Goal: Information Seeking & Learning: Learn about a topic

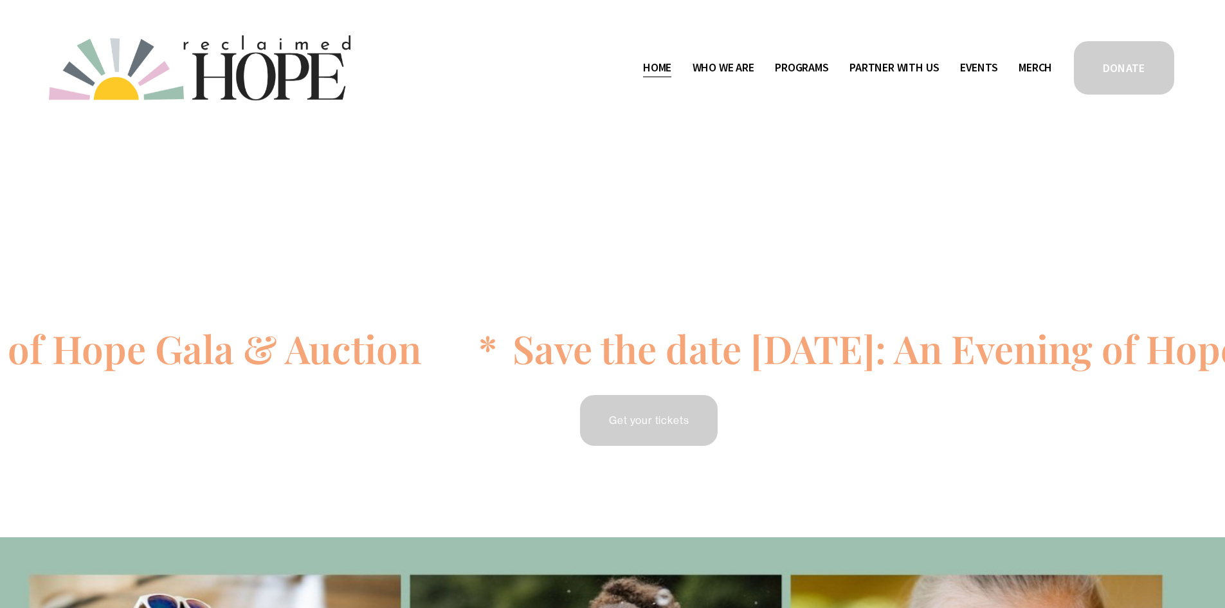
click at [0, 0] on span "Staff & Board" at bounding box center [0, 0] width 0 height 0
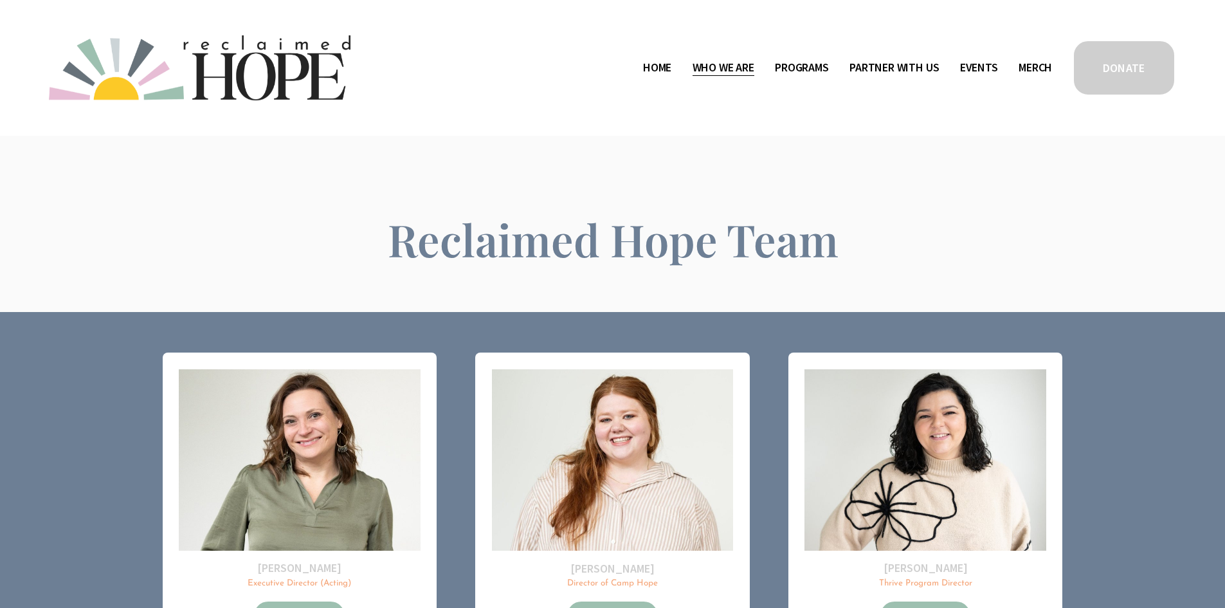
click at [0, 0] on span "Thrive Support Groups" at bounding box center [0, 0] width 0 height 0
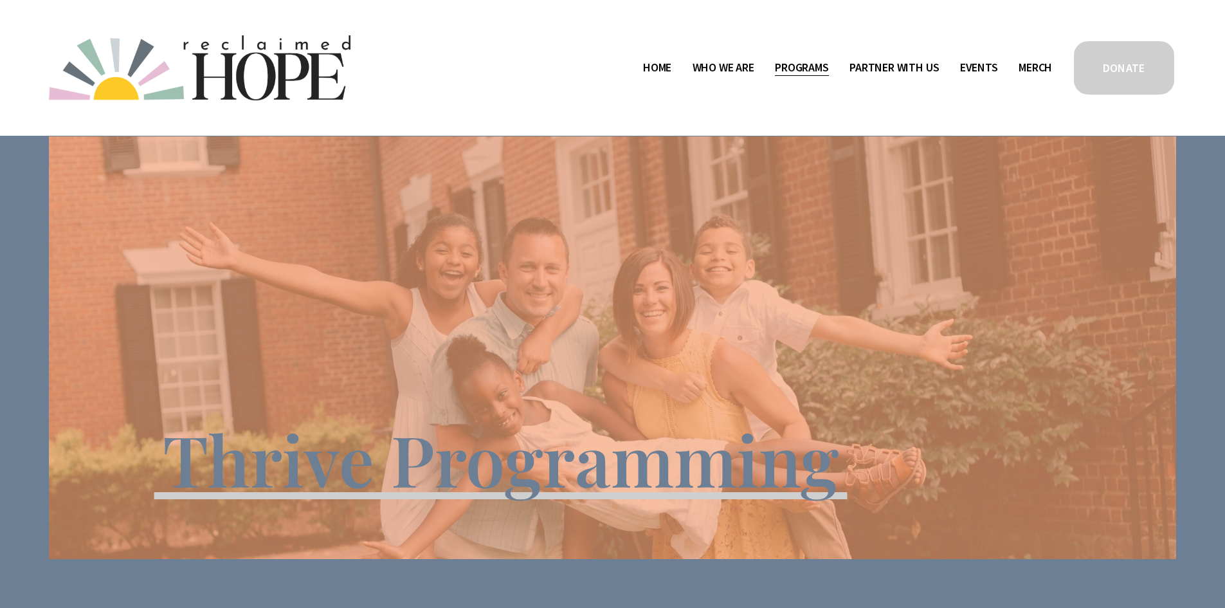
click at [0, 0] on span "Camp Hope" at bounding box center [0, 0] width 0 height 0
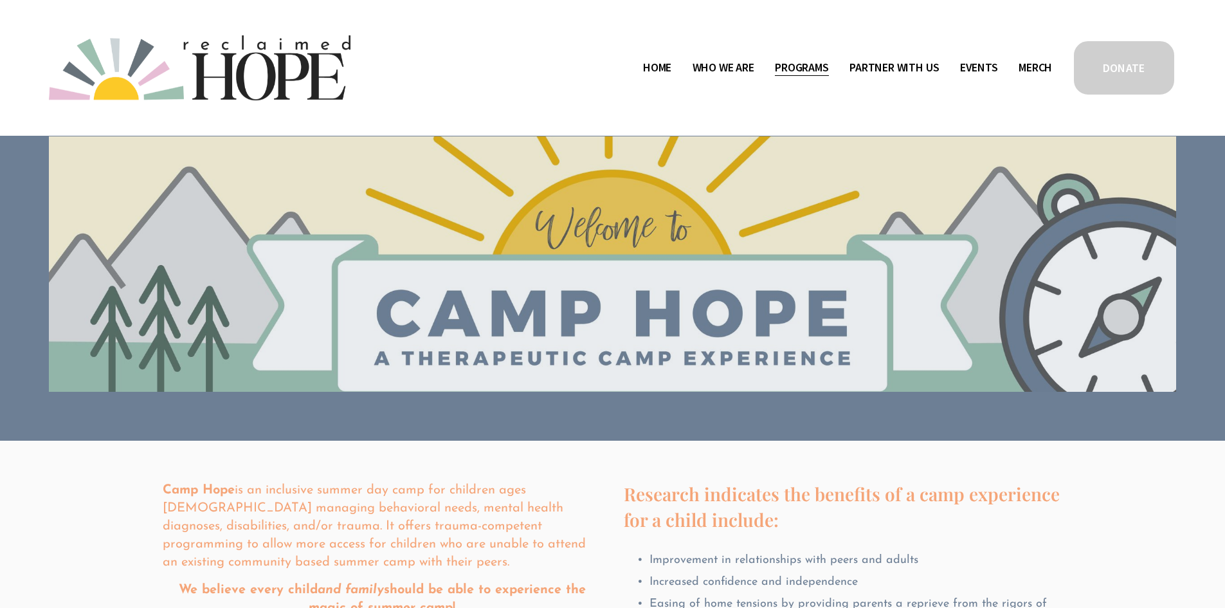
click at [0, 0] on span "Program Partners" at bounding box center [0, 0] width 0 height 0
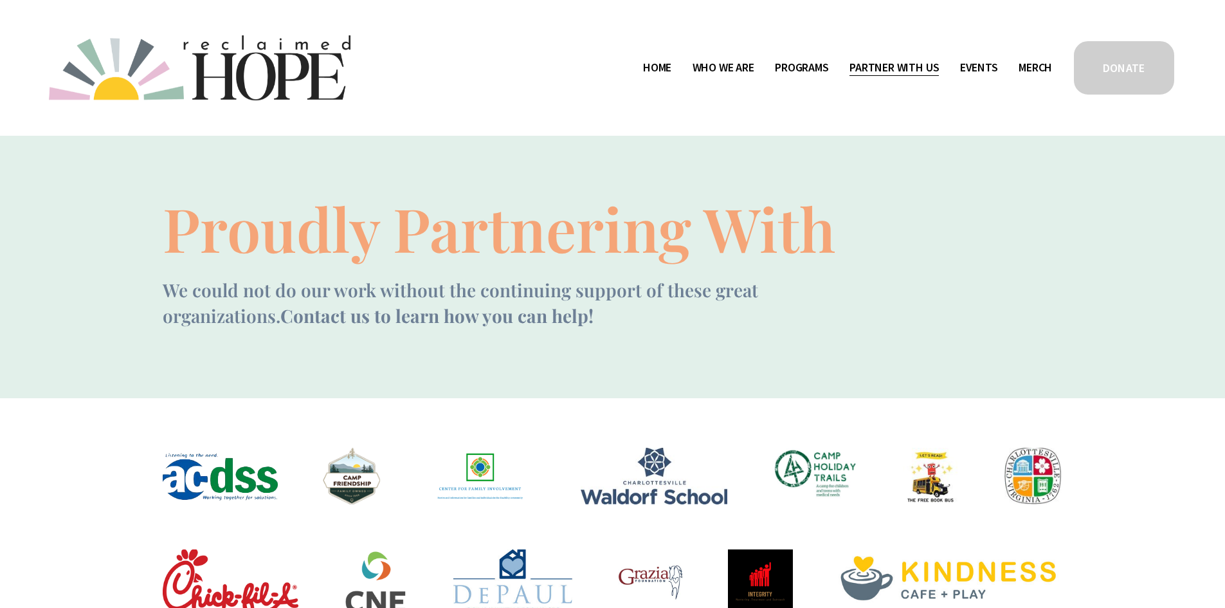
click at [0, 0] on span "Mission Partners" at bounding box center [0, 0] width 0 height 0
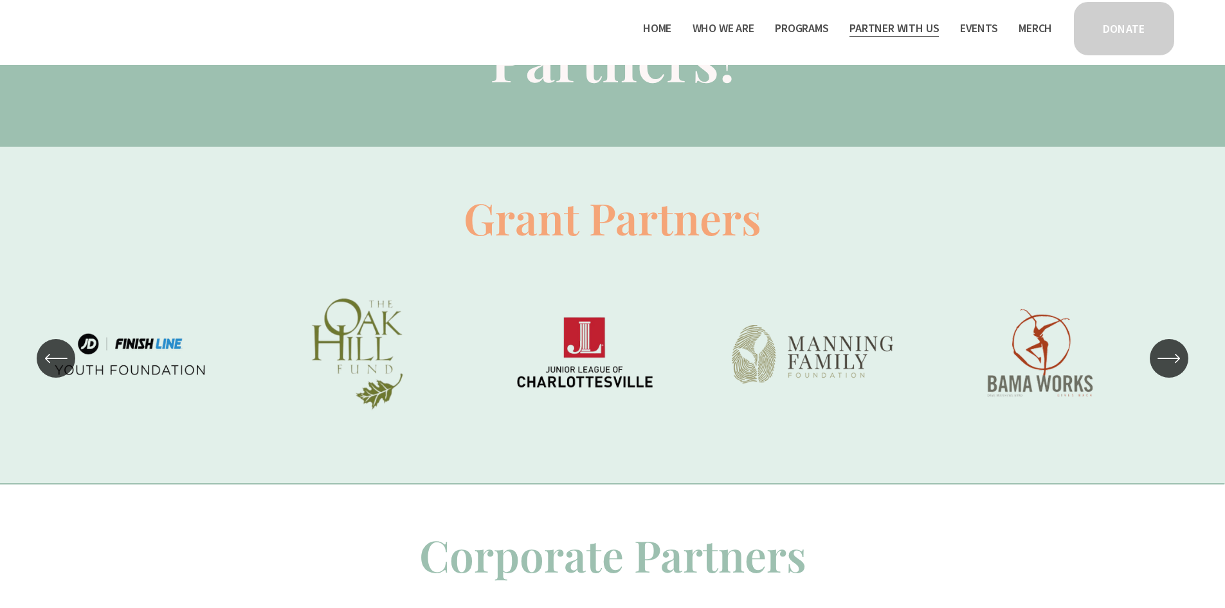
scroll to position [836, 0]
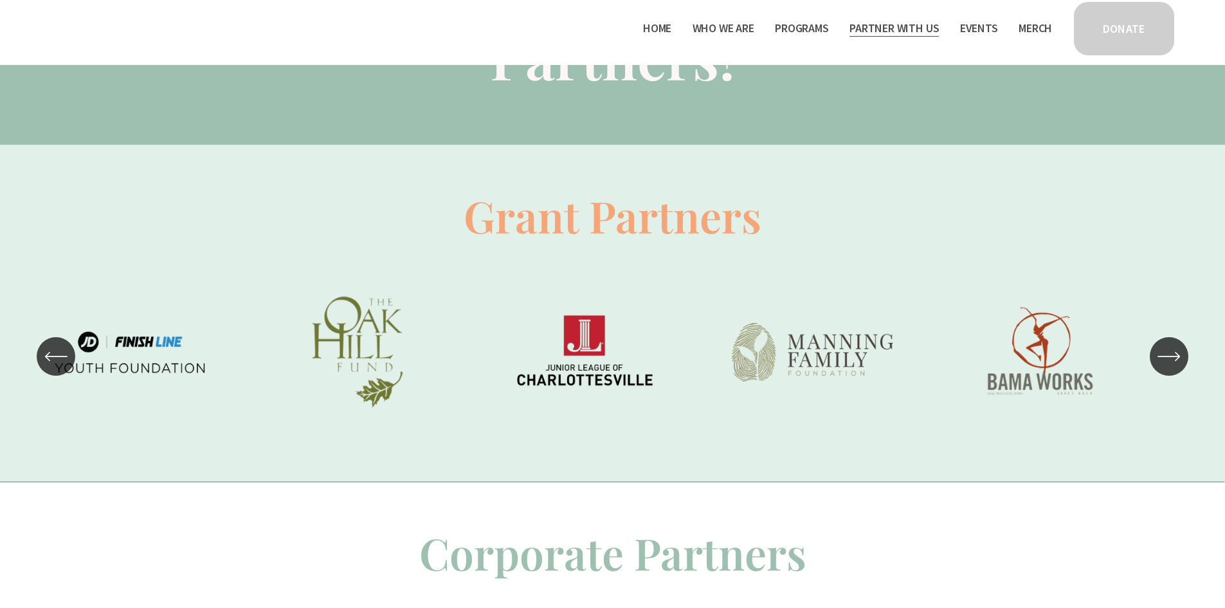
click at [1175, 367] on icon "\a \a \a Next\a \a" at bounding box center [1169, 356] width 23 height 23
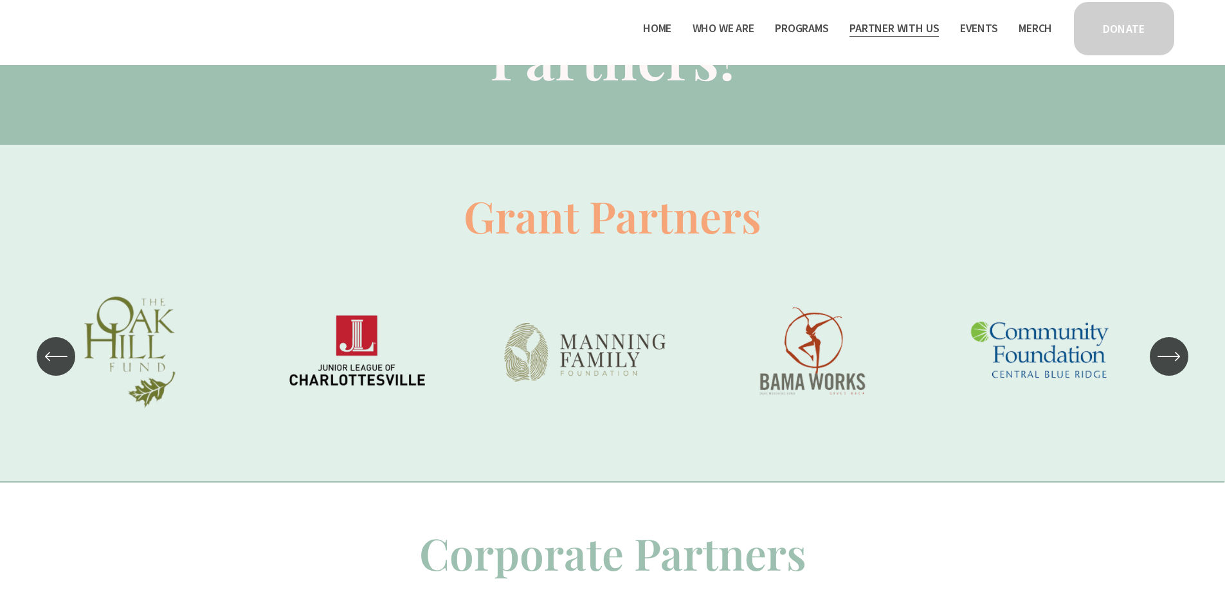
click at [1175, 367] on icon "\a \a \a Next\a \a" at bounding box center [1169, 356] width 23 height 23
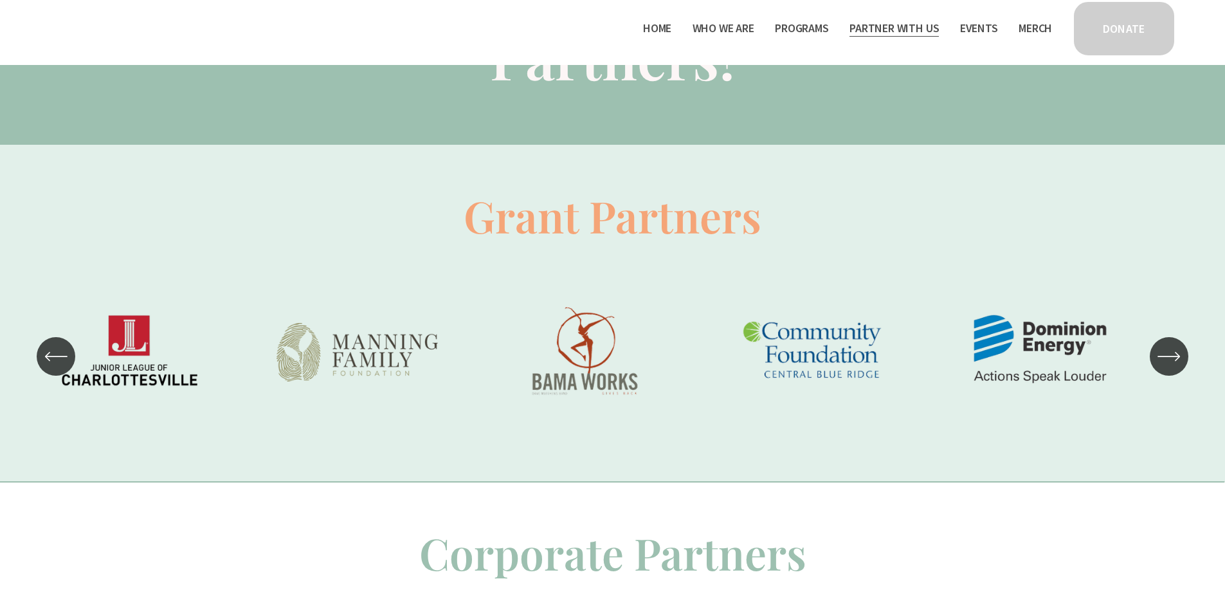
click at [1175, 367] on icon "\a \a \a Next\a \a" at bounding box center [1169, 356] width 23 height 23
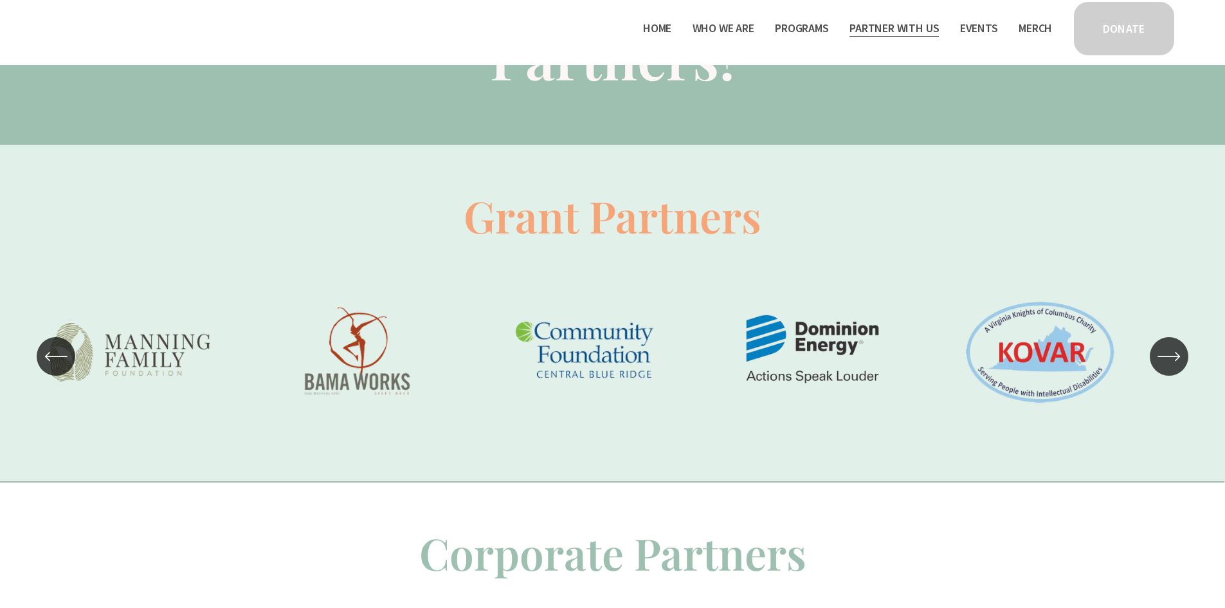
click at [1175, 367] on icon "\a \a \a Next\a \a" at bounding box center [1169, 356] width 23 height 23
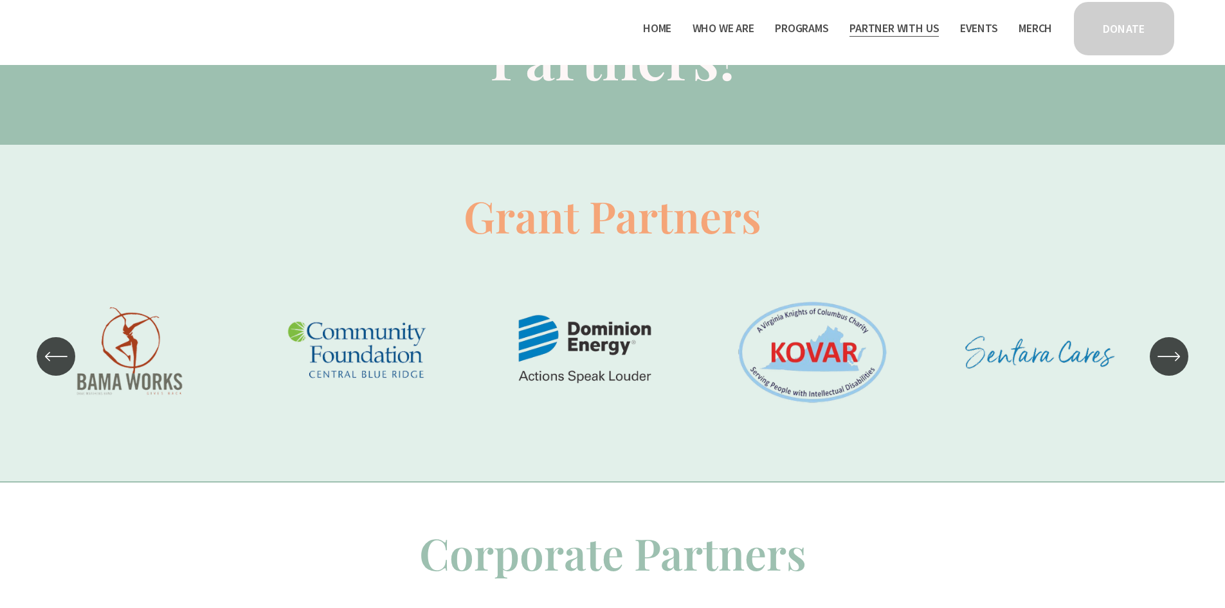
click at [1175, 367] on icon "\a \a \a Next\a \a" at bounding box center [1169, 356] width 23 height 23
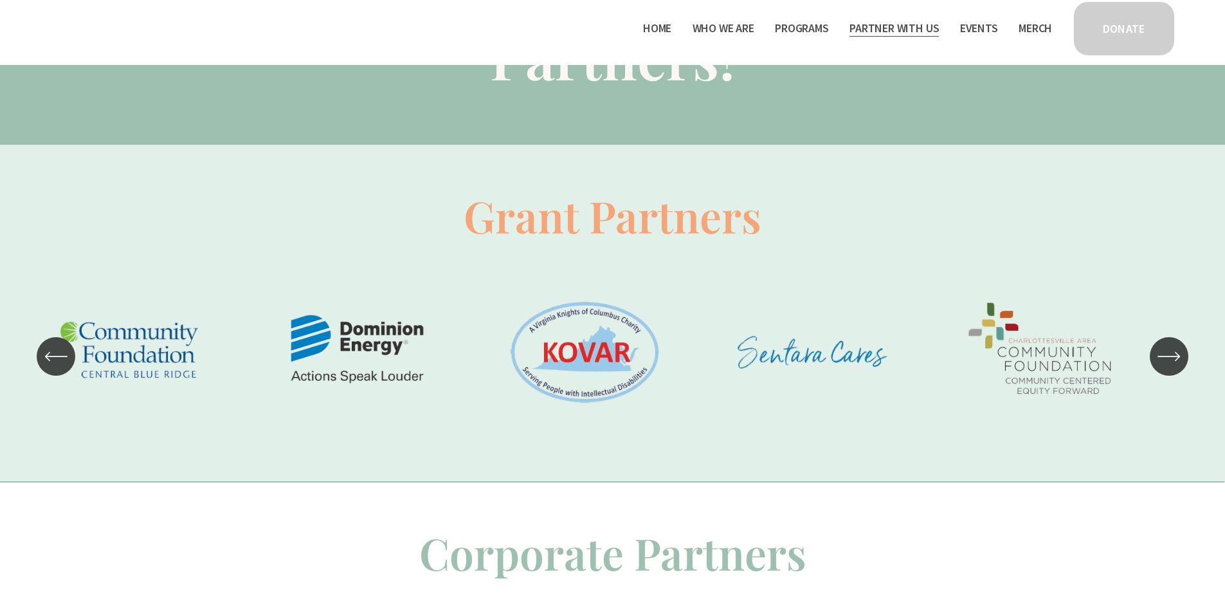
click at [1175, 367] on icon "\a \a \a Next\a \a" at bounding box center [1169, 356] width 23 height 23
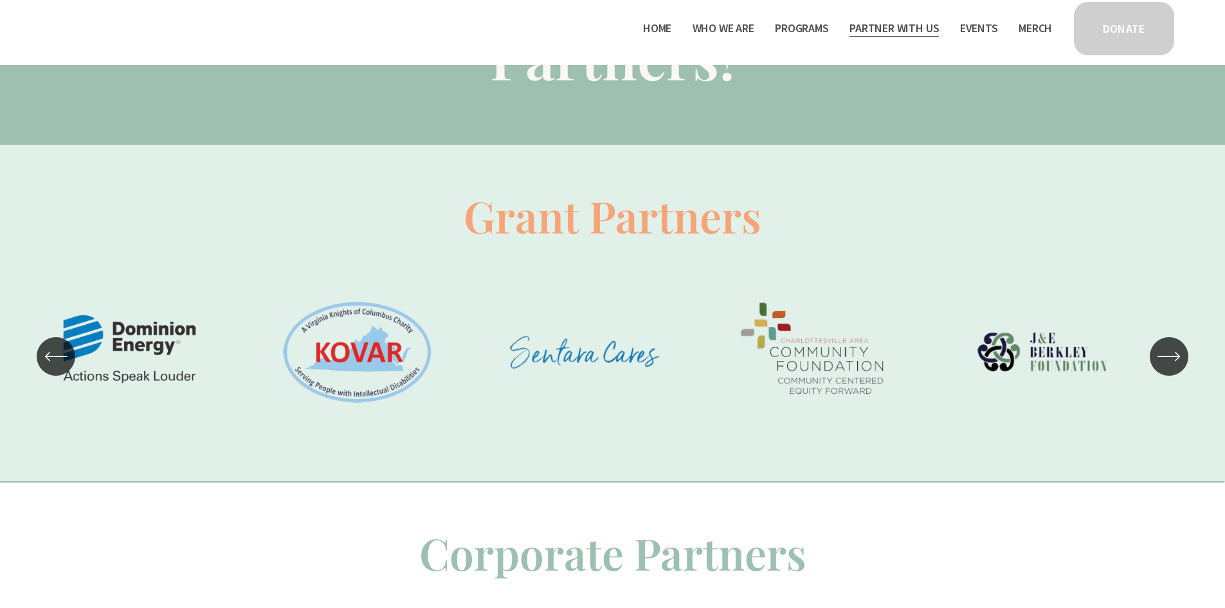
click at [1175, 367] on icon "\a \a \a Next\a \a" at bounding box center [1169, 356] width 23 height 23
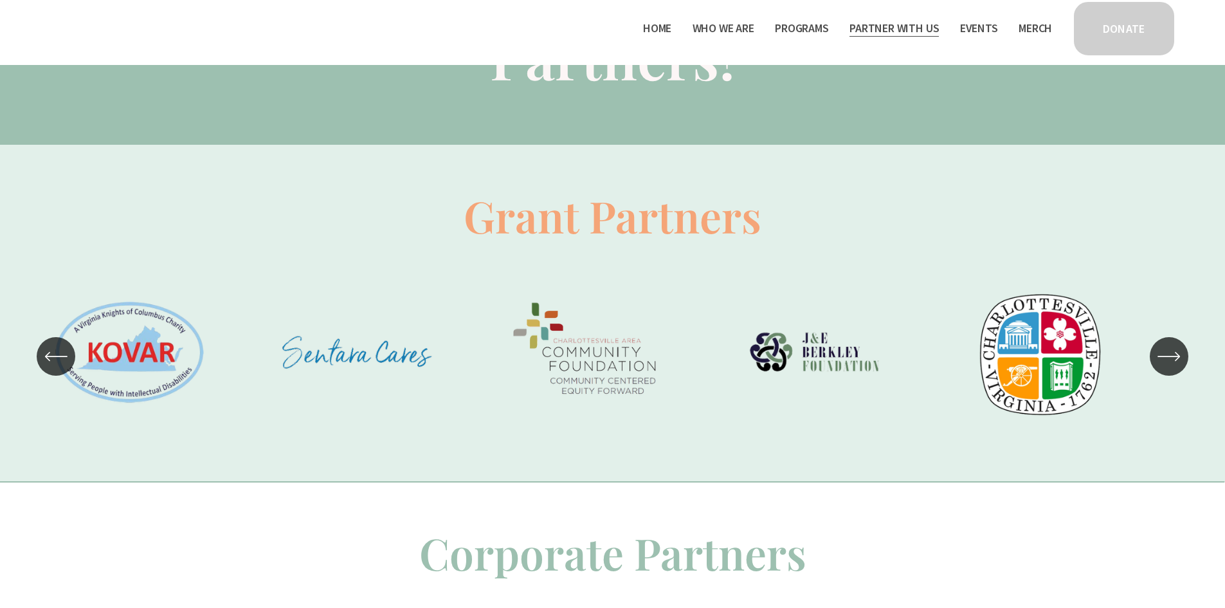
click at [1175, 367] on icon "\a \a \a Next\a \a" at bounding box center [1169, 356] width 23 height 23
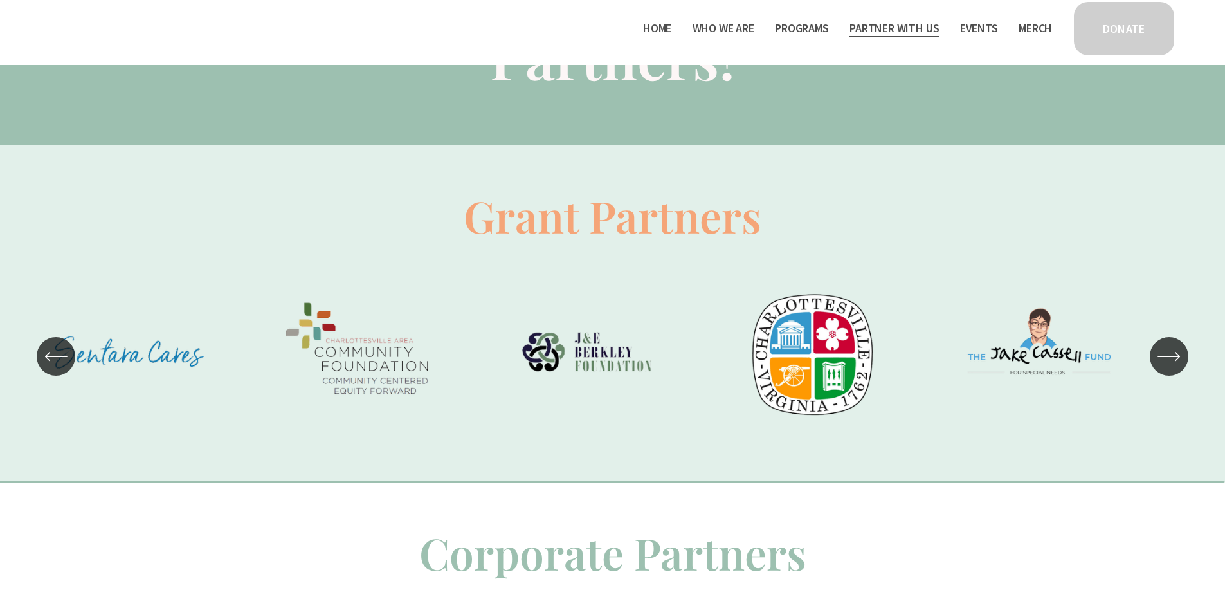
click at [1175, 367] on icon "\a \a \a Next\a \a" at bounding box center [1169, 356] width 23 height 23
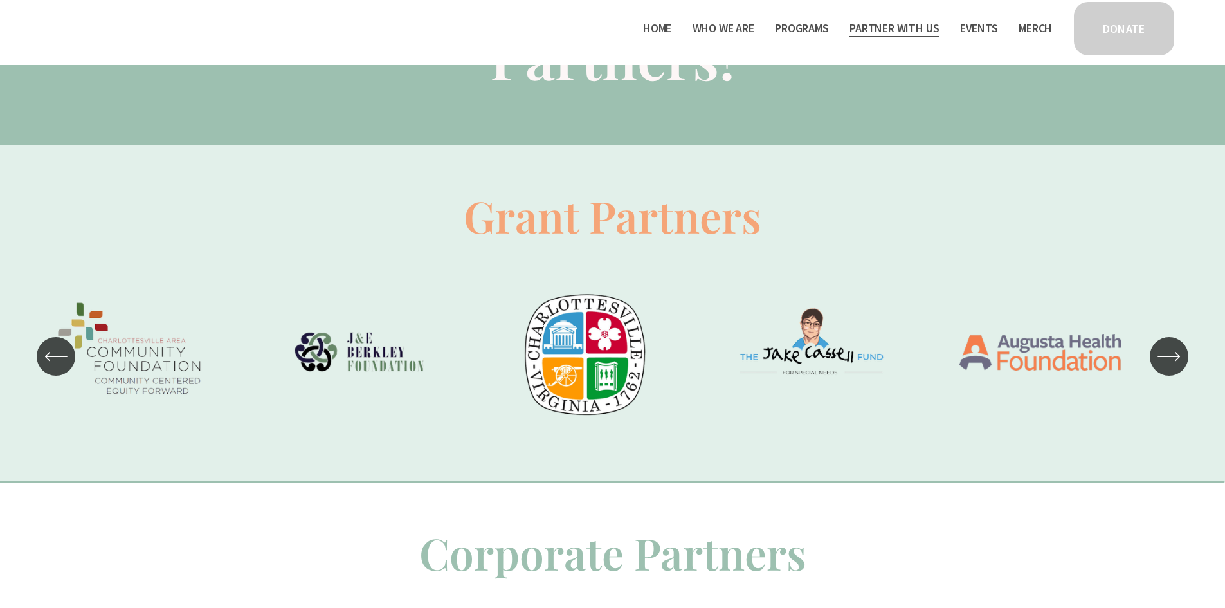
click at [1175, 367] on icon "\a \a \a Next\a \a" at bounding box center [1169, 356] width 23 height 23
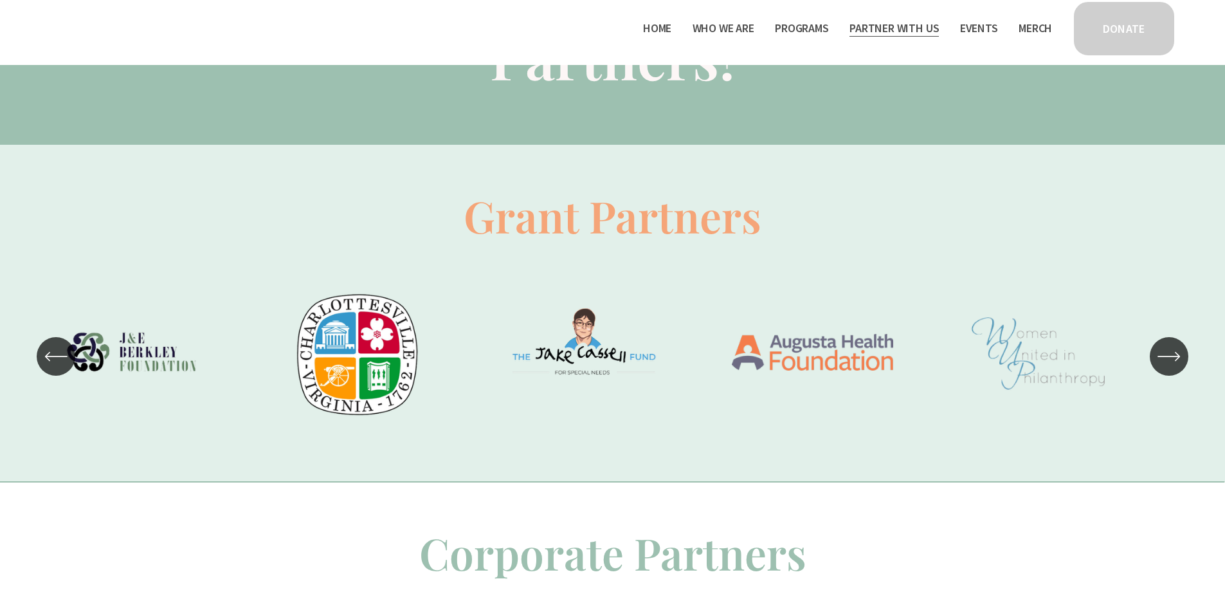
click at [1175, 367] on icon "\a \a \a Next\a \a" at bounding box center [1169, 356] width 23 height 23
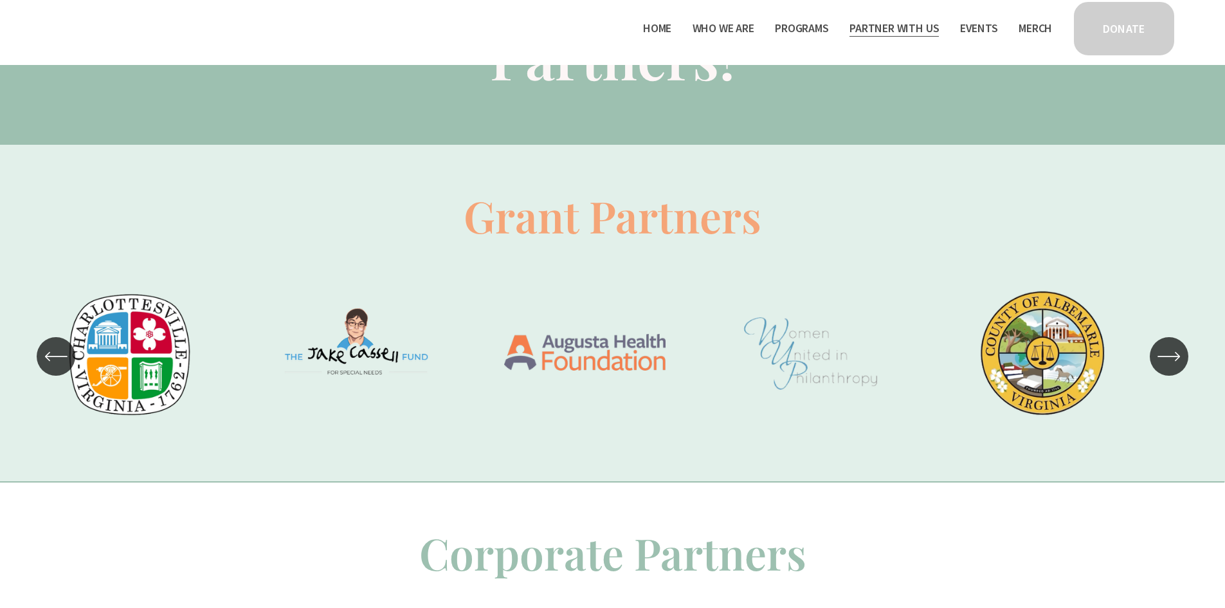
click at [1175, 367] on icon "\a \a \a Next\a \a" at bounding box center [1169, 356] width 23 height 23
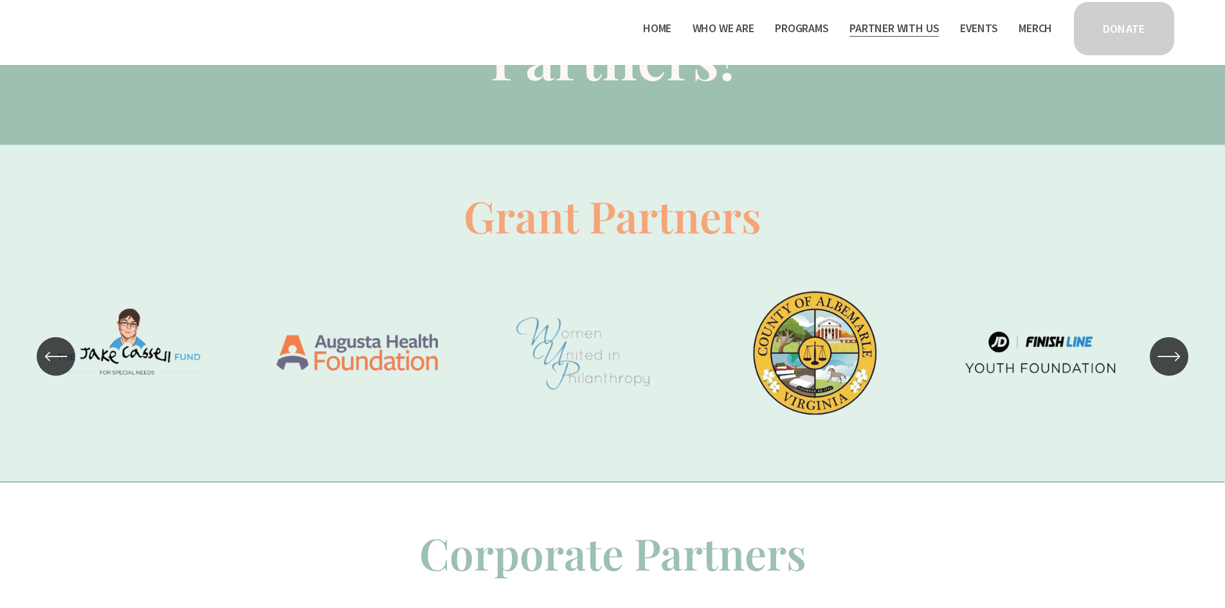
click at [1175, 367] on icon "\a \a \a Next\a \a" at bounding box center [1169, 356] width 23 height 23
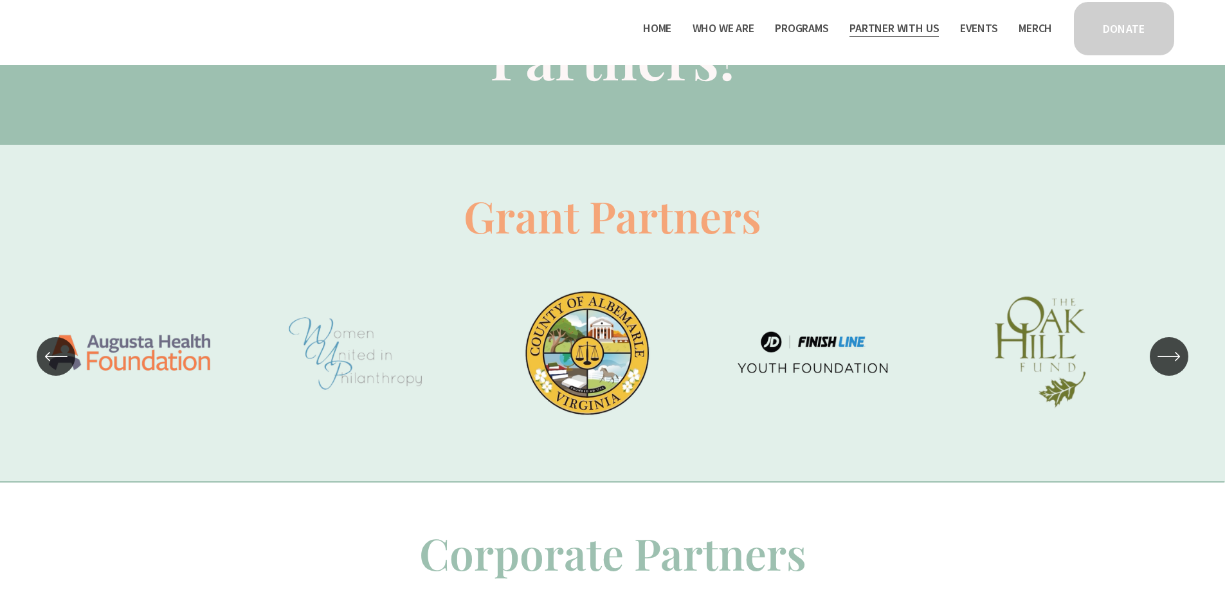
click at [1175, 367] on icon "\a \a \a Next\a \a" at bounding box center [1169, 356] width 23 height 23
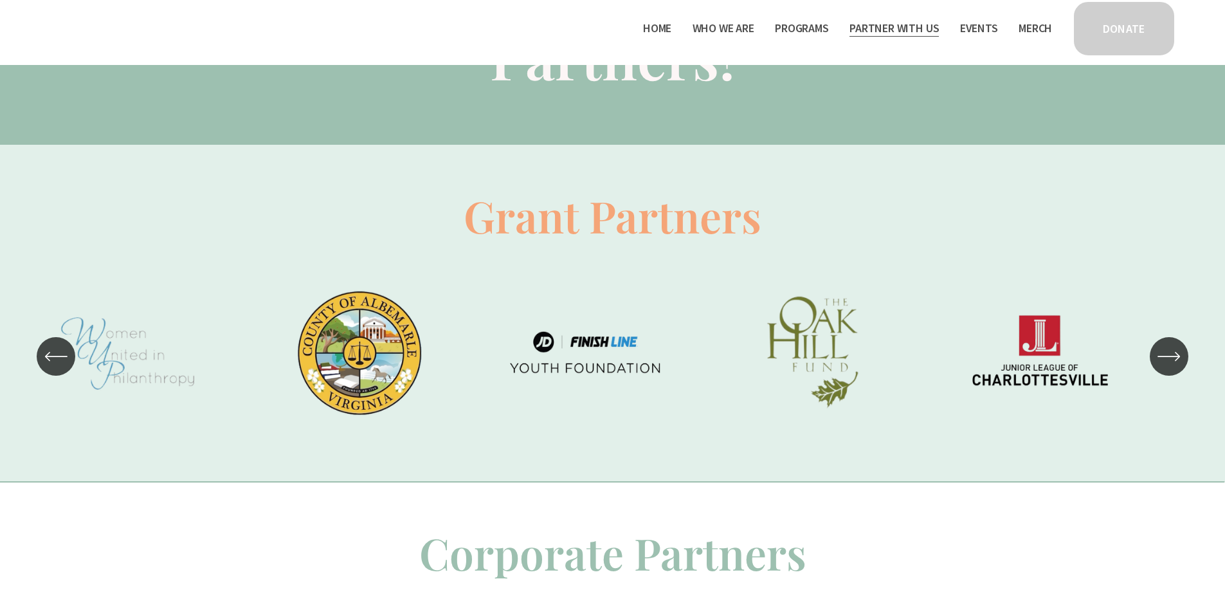
click at [1175, 367] on icon "\a \a \a Next\a \a" at bounding box center [1169, 356] width 23 height 23
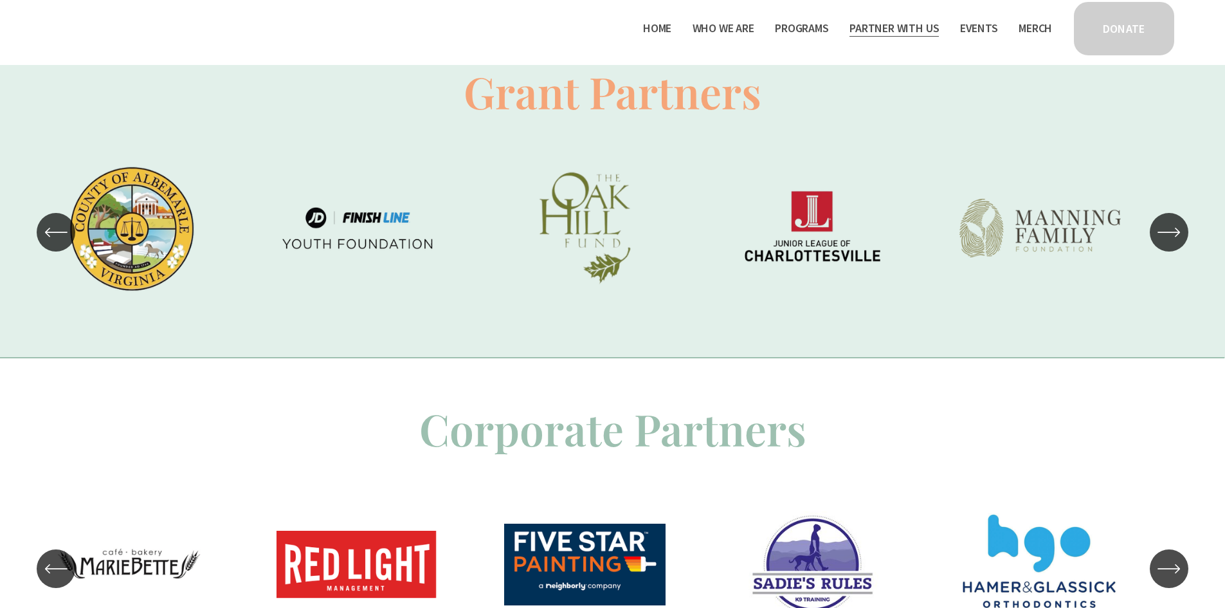
scroll to position [1158, 0]
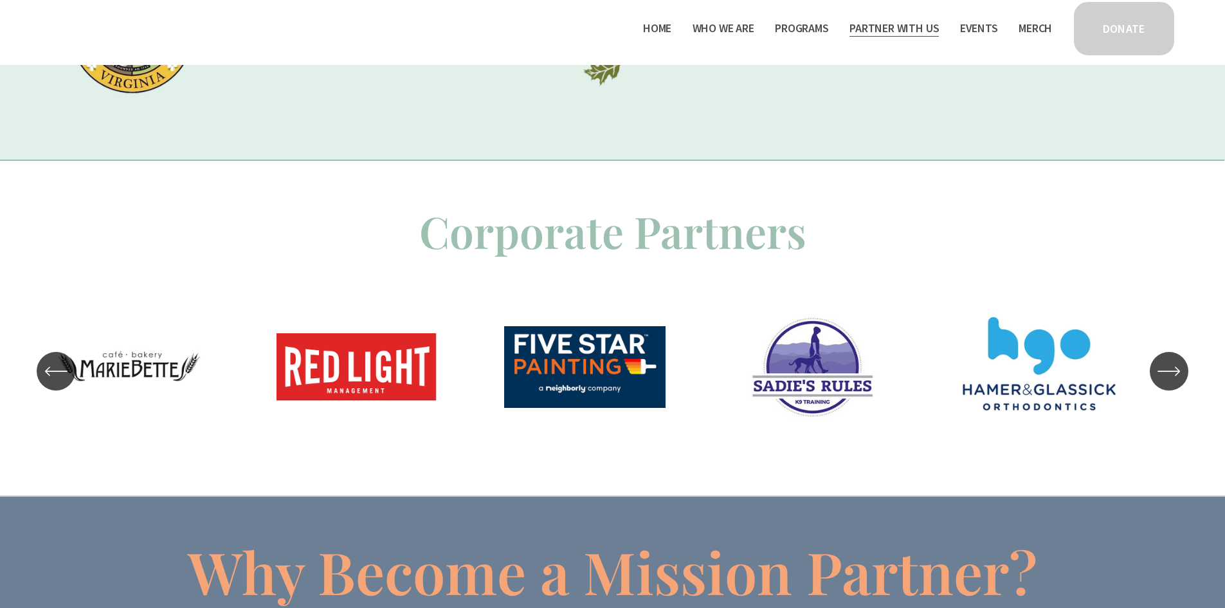
click at [1174, 387] on div "\a \a \a Next\a \a" at bounding box center [1169, 371] width 39 height 39
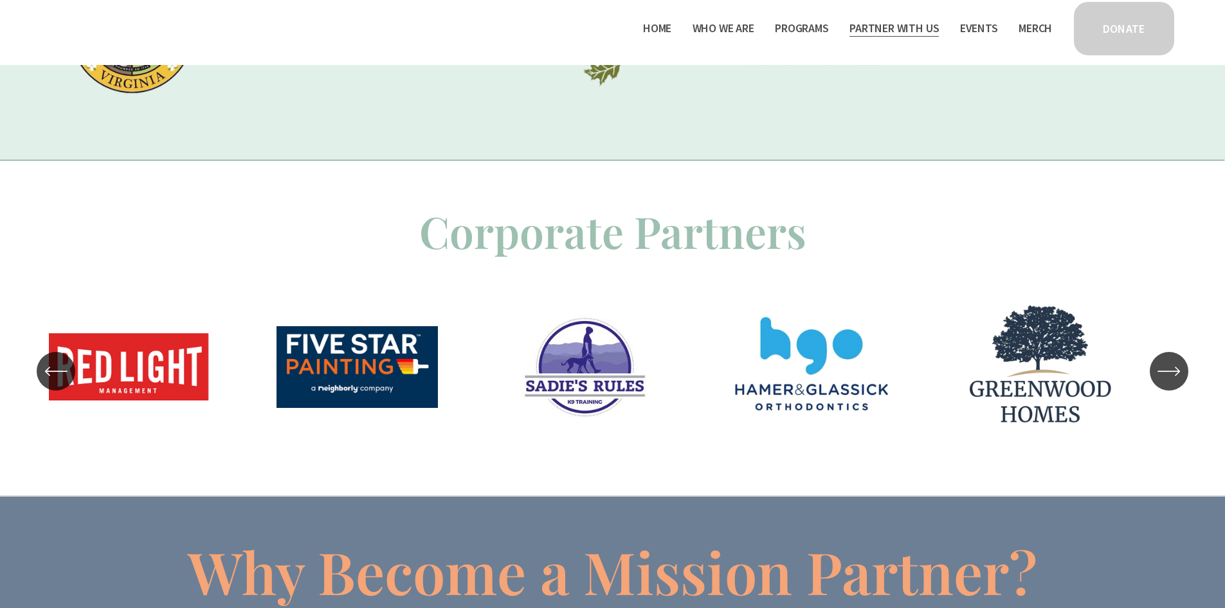
click at [1174, 387] on div "\a \a \a Next\a \a" at bounding box center [1169, 371] width 39 height 39
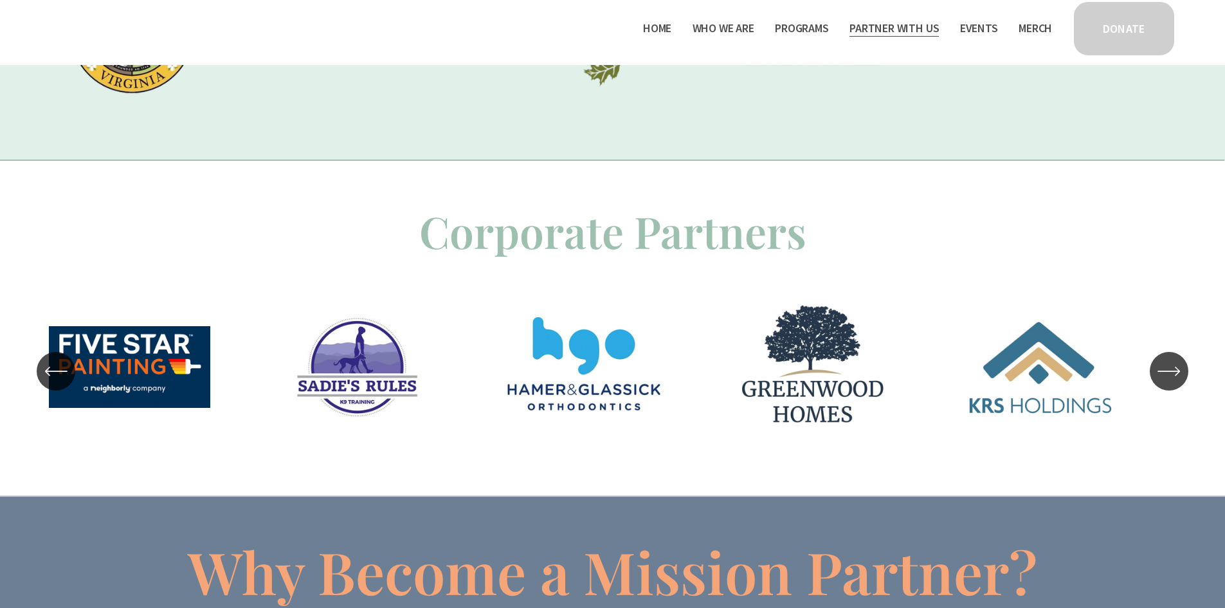
click at [1174, 387] on div "\a \a \a Next\a \a" at bounding box center [1169, 371] width 39 height 39
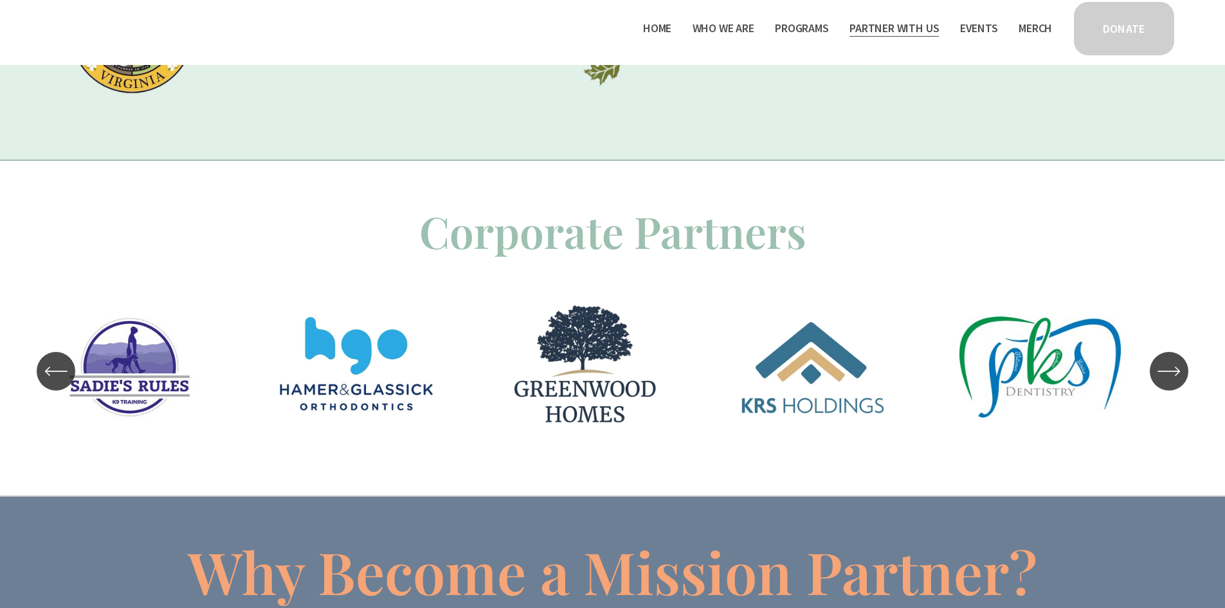
click at [1174, 387] on div "\a \a \a Next\a \a" at bounding box center [1169, 371] width 39 height 39
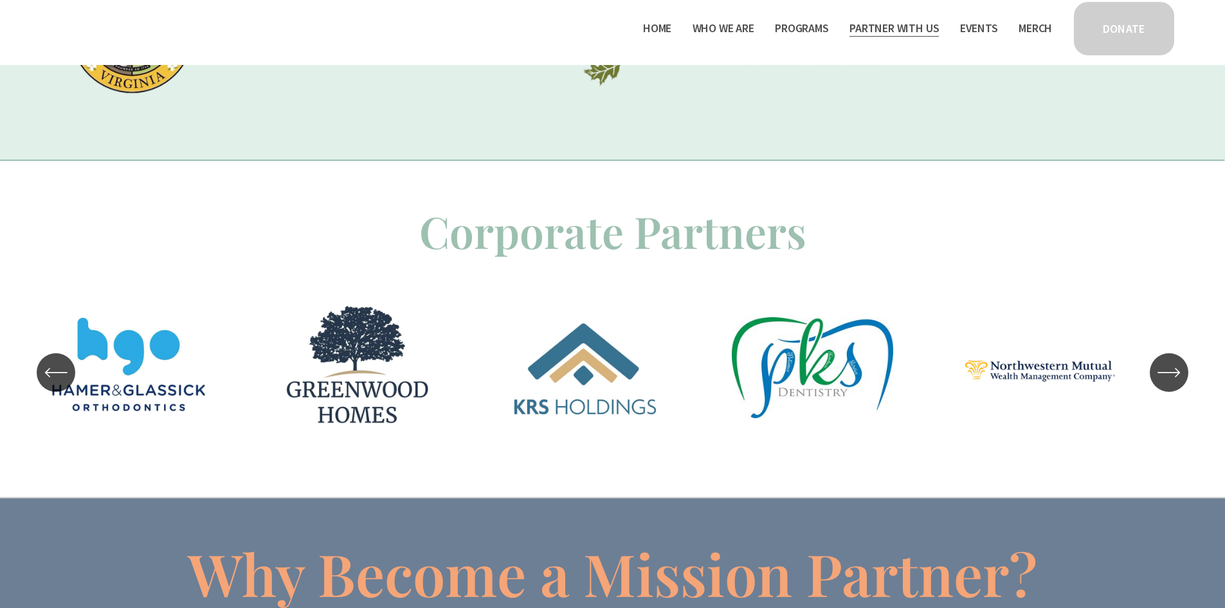
click at [1174, 384] on icon "\a \a \a Next\a \a" at bounding box center [1169, 372] width 23 height 23
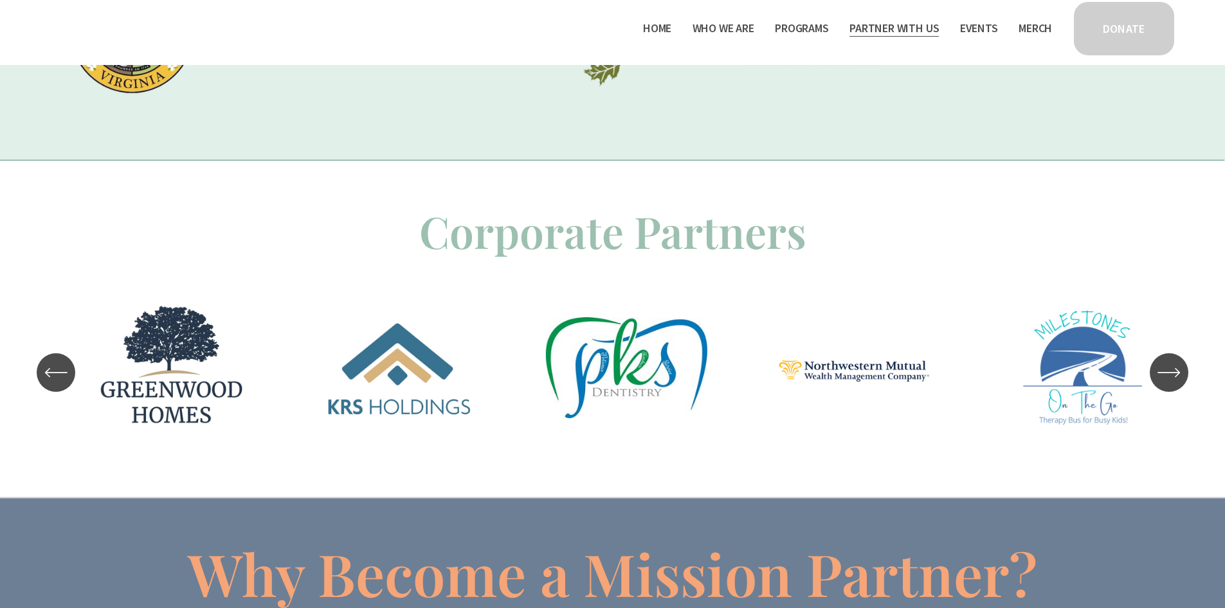
click at [1174, 384] on icon "\a \a \a Next\a \a" at bounding box center [1169, 372] width 23 height 23
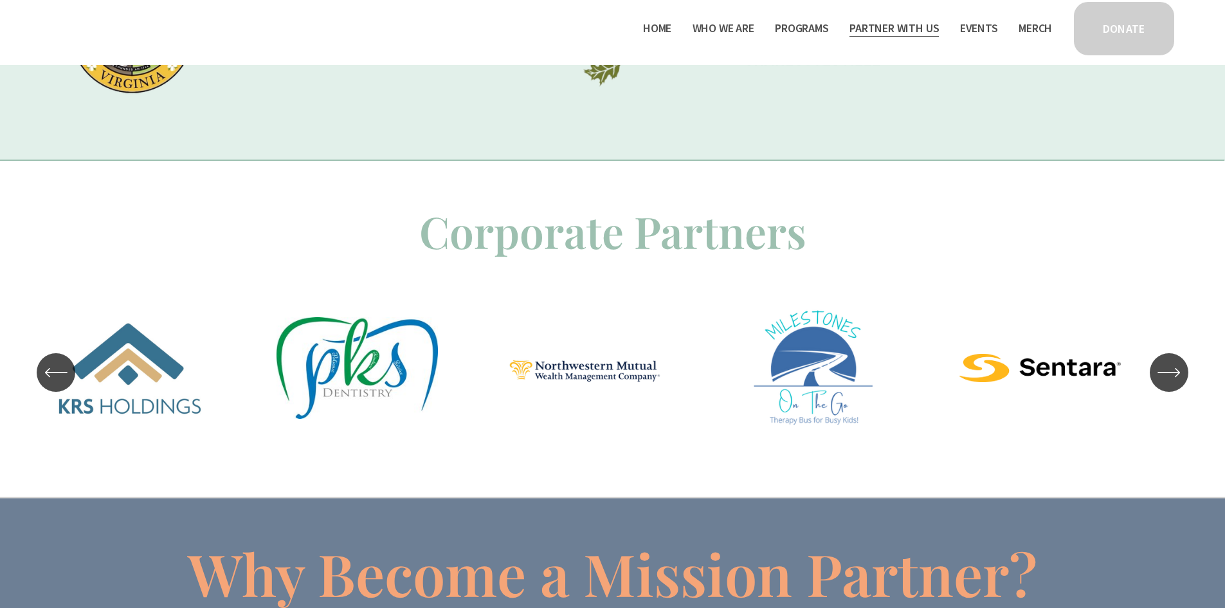
click at [1180, 385] on button "\a \a \a Next\a \a" at bounding box center [1169, 372] width 39 height 39
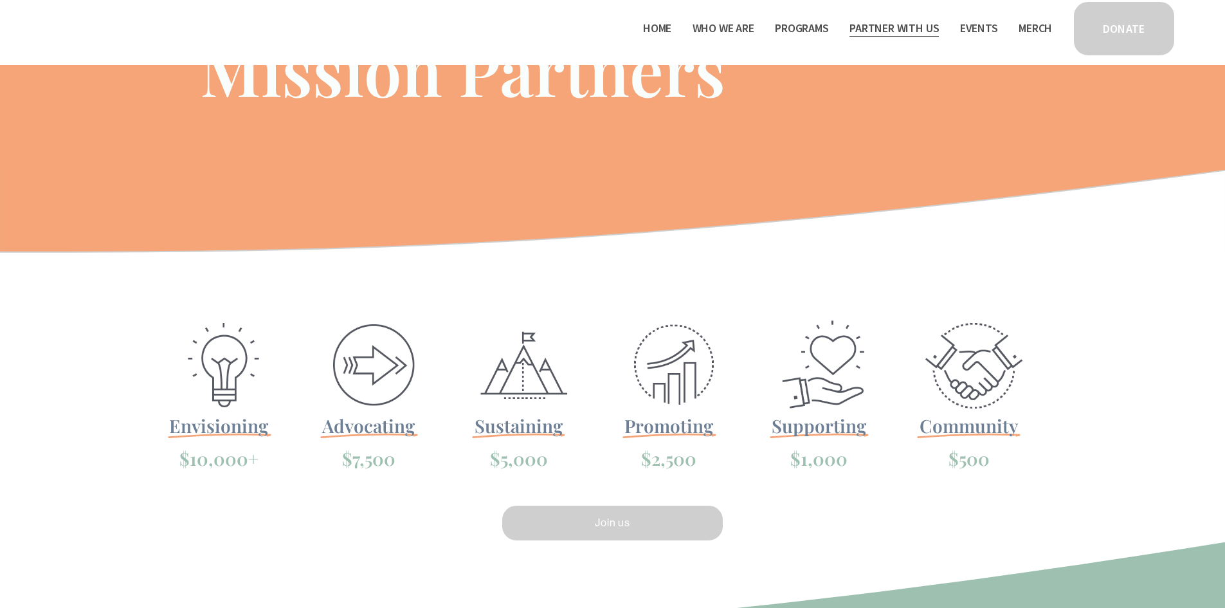
scroll to position [0, 0]
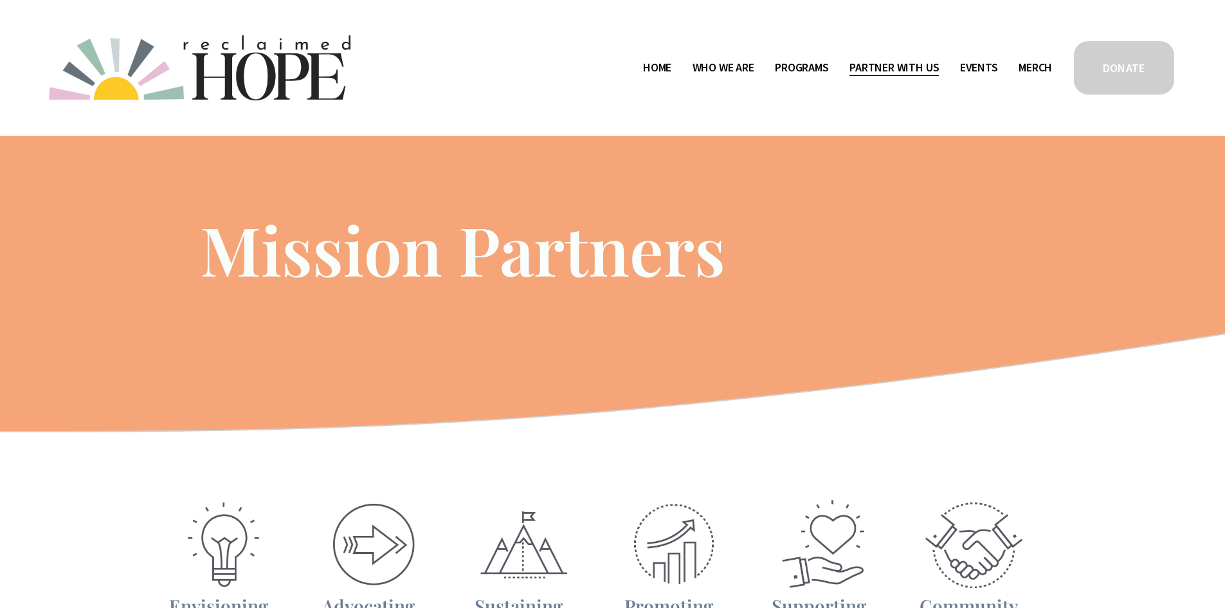
click at [645, 68] on link "Home" at bounding box center [657, 68] width 28 height 21
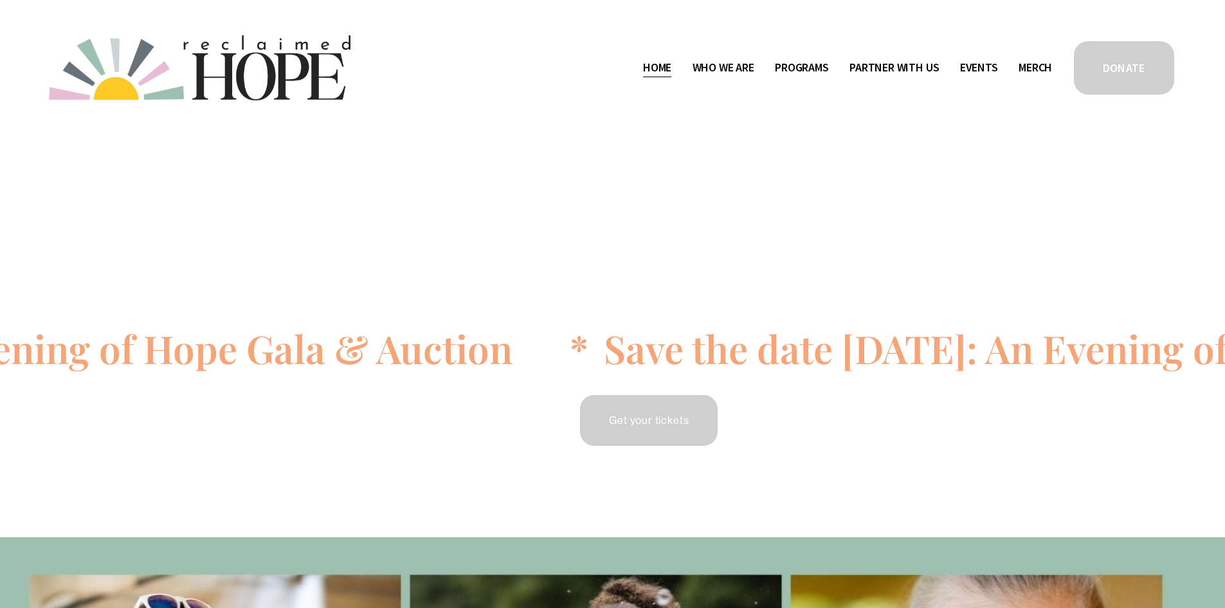
click at [654, 412] on link "Get your tickets" at bounding box center [649, 420] width 142 height 55
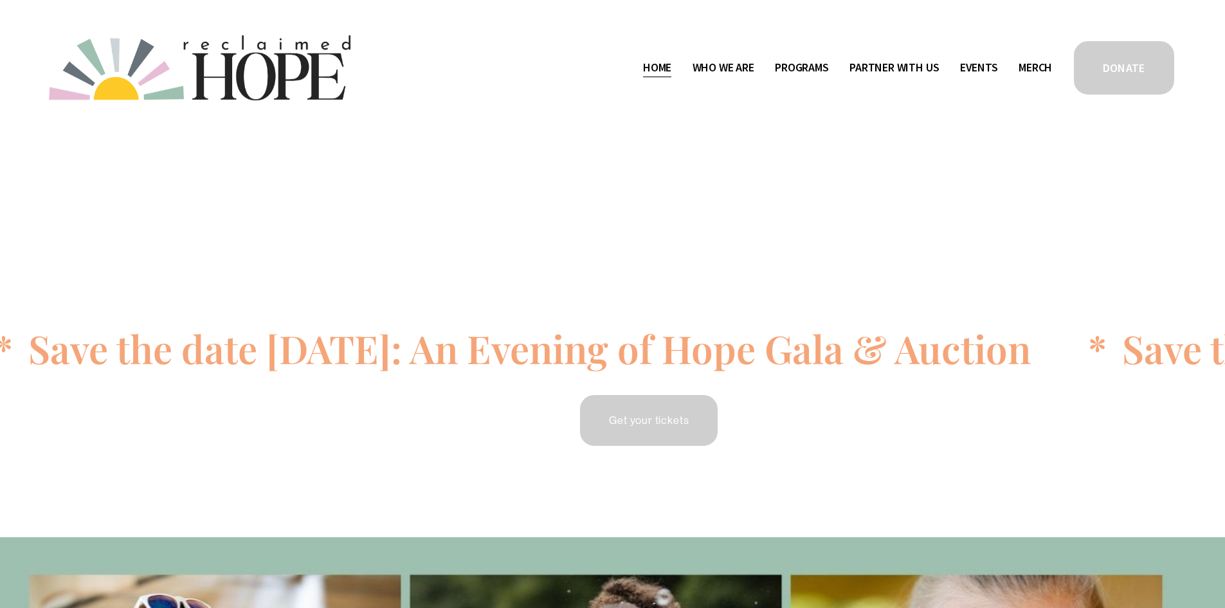
click at [977, 66] on link "Events" at bounding box center [979, 68] width 38 height 21
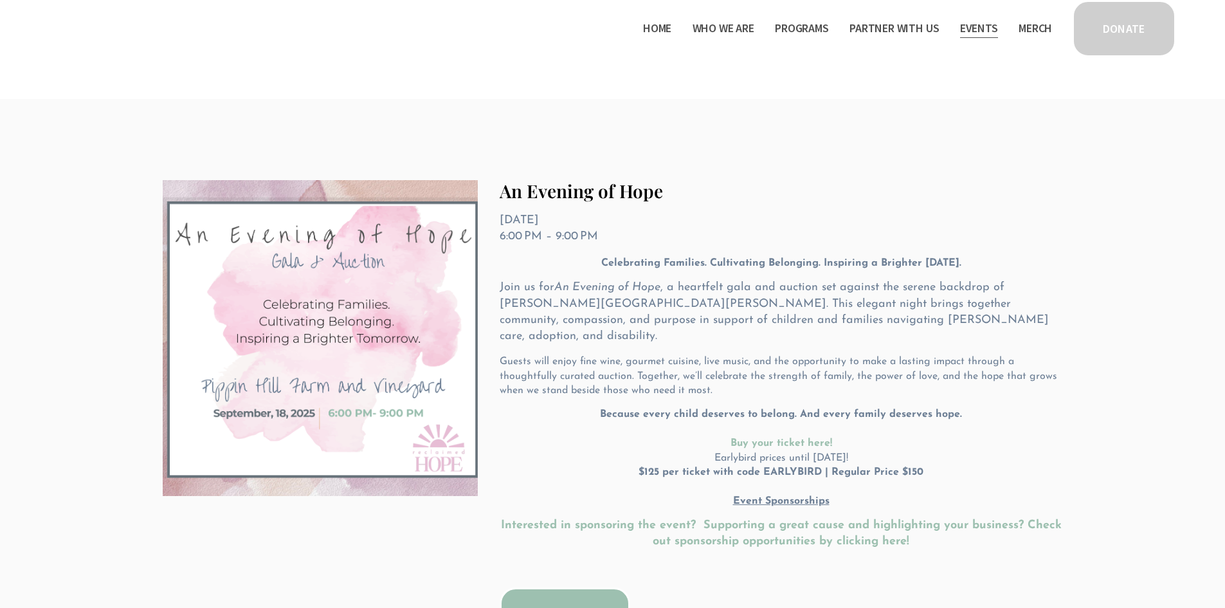
scroll to position [257, 0]
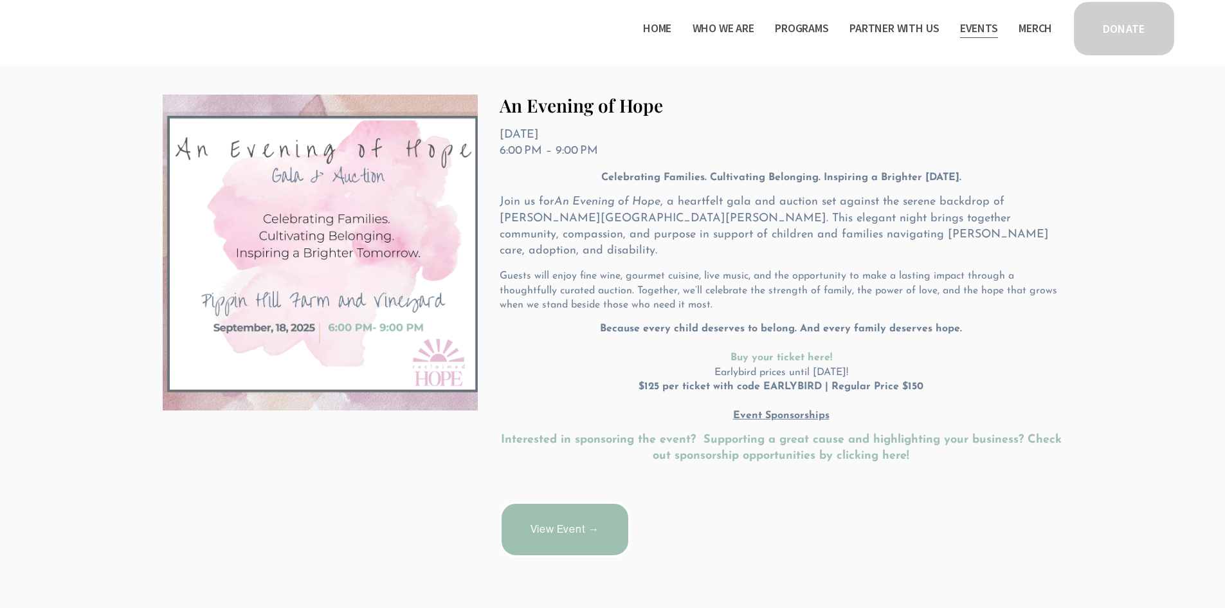
click at [881, 439] on strong "Interested in sponsoring the event? Supporting a great cause and highlighting y…" at bounding box center [783, 448] width 565 height 28
